Goal: Register for event/course

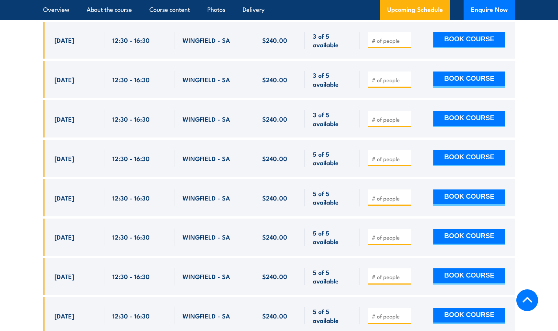
scroll to position [1400, 0]
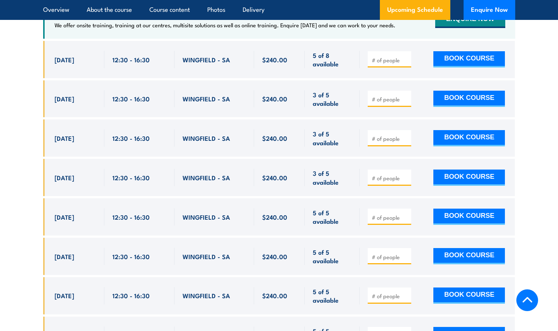
click at [394, 172] on div at bounding box center [390, 178] width 44 height 16
click at [386, 175] on input "number" at bounding box center [390, 178] width 37 height 7
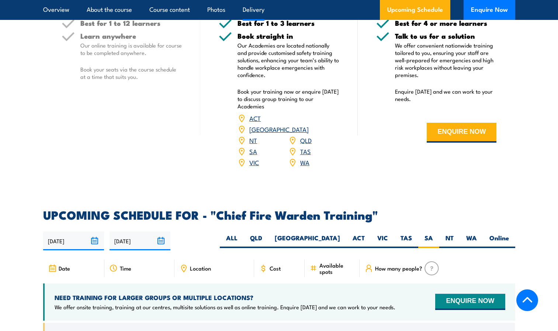
scroll to position [1128, 0]
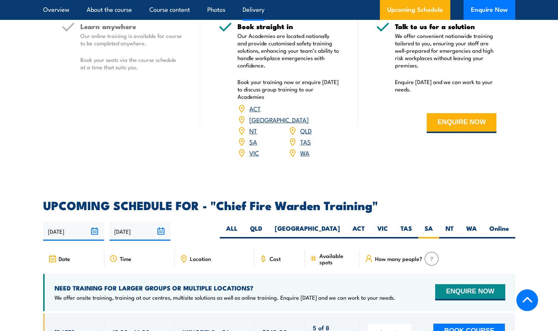
type input "2"
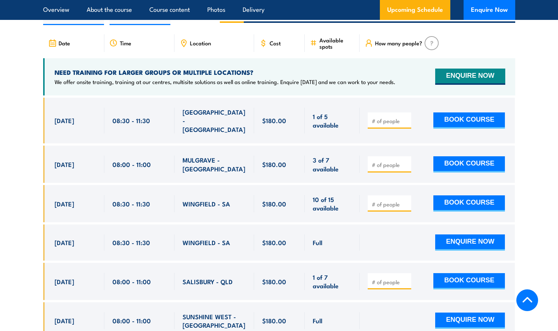
scroll to position [1280, 0]
